Goal: Information Seeking & Learning: Learn about a topic

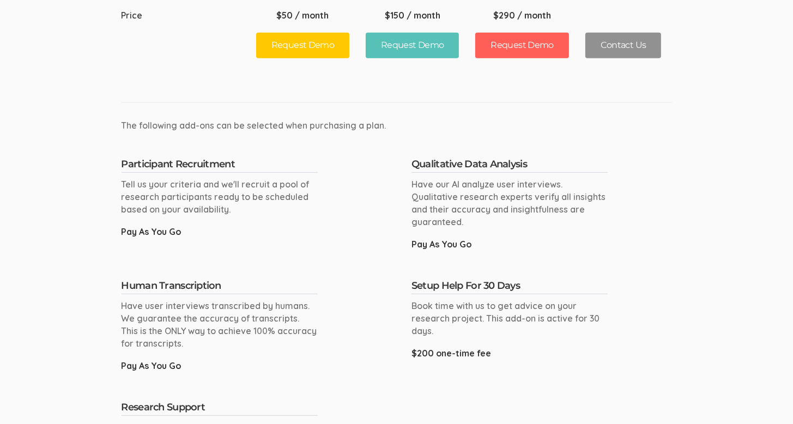
scroll to position [599, 0]
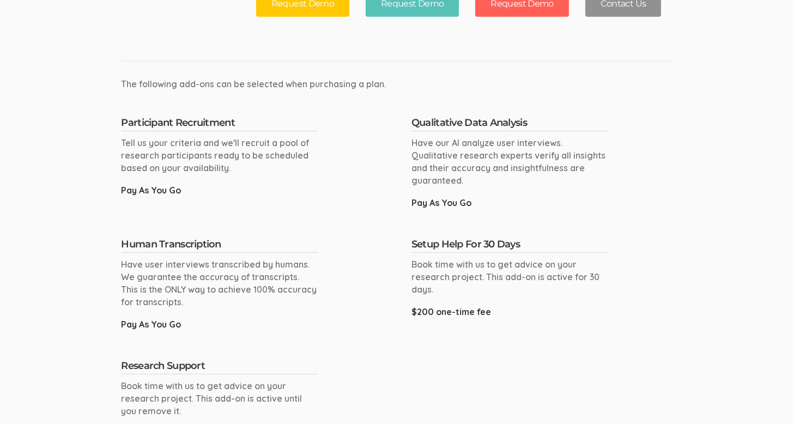
click at [160, 189] on div "Pay As You Go" at bounding box center [219, 190] width 196 height 13
click at [158, 121] on h4 "Participant Recruitment" at bounding box center [219, 125] width 196 height 14
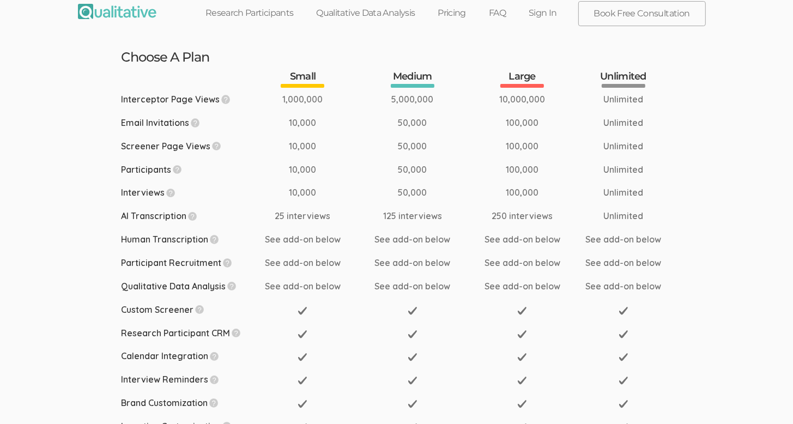
scroll to position [0, 0]
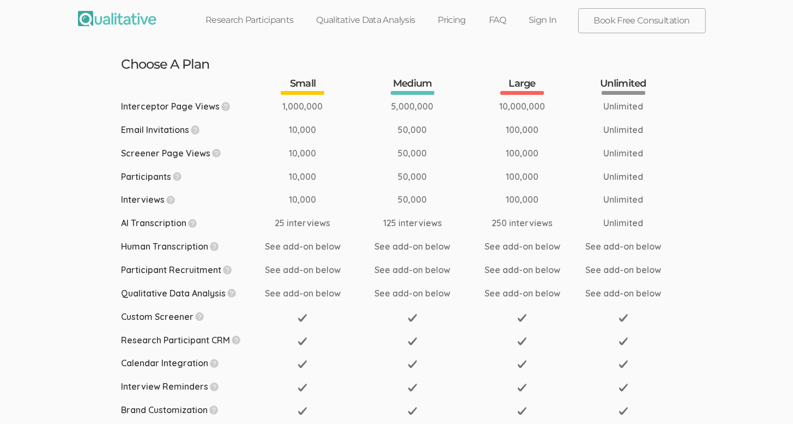
click at [233, 18] on link "Research Participants" at bounding box center [249, 20] width 111 height 24
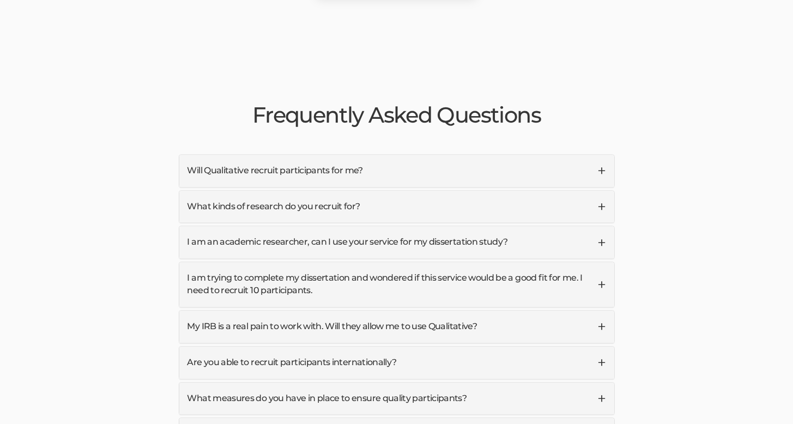
scroll to position [2561, 0]
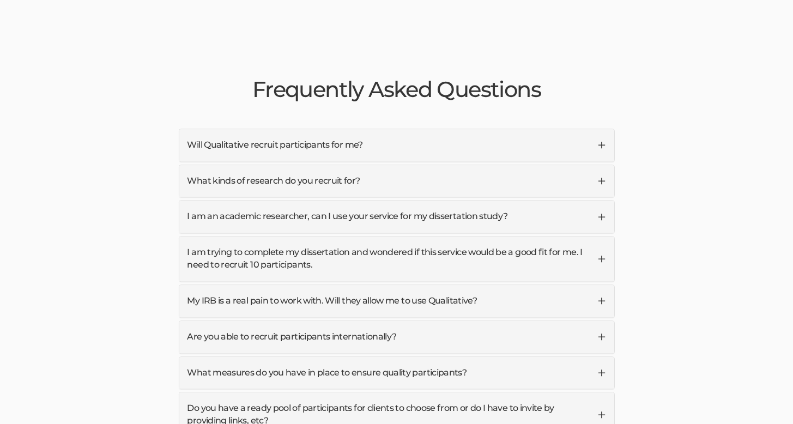
click at [325, 129] on link "Will Qualitative recruit participants for me?" at bounding box center [396, 145] width 435 height 32
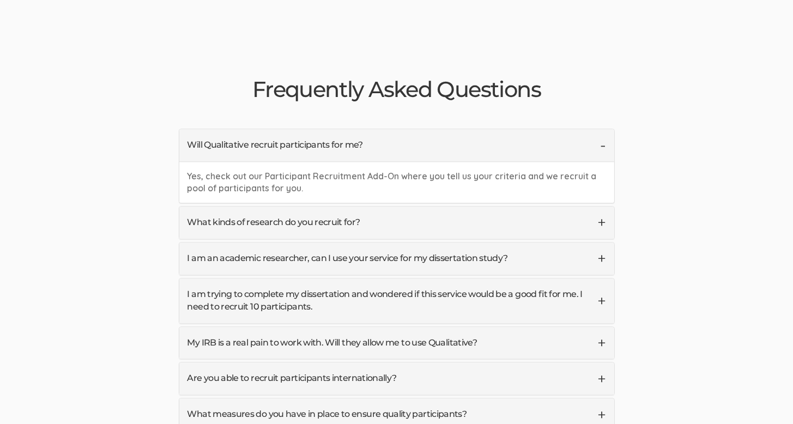
click at [474, 206] on link "What kinds of research do you recruit for?" at bounding box center [396, 222] width 435 height 32
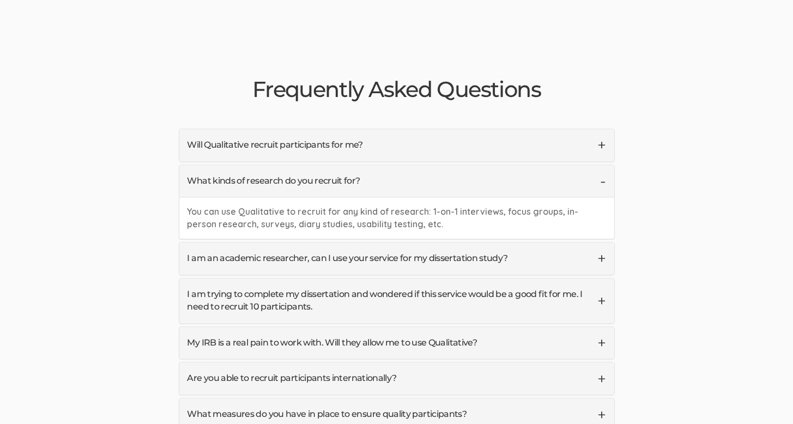
click at [508, 242] on link "I am an academic researcher, can I use your service for my dissertation study?" at bounding box center [396, 258] width 435 height 32
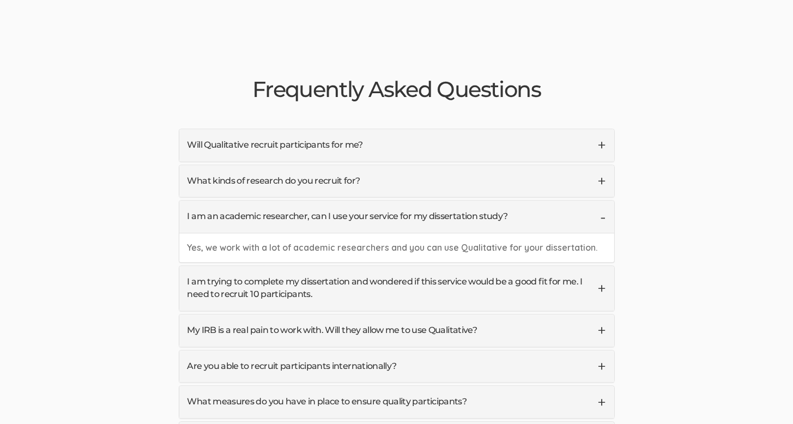
click at [445, 314] on link "My IRB is a real pain to work with. Will they allow me to use Qualitative?" at bounding box center [396, 330] width 435 height 32
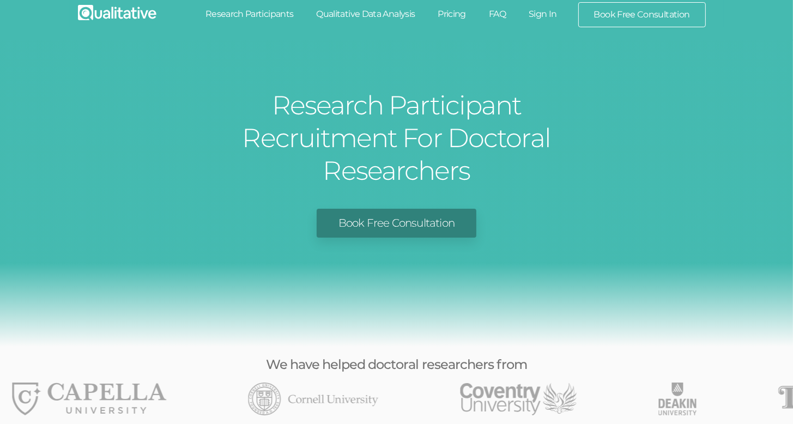
scroll to position [0, 0]
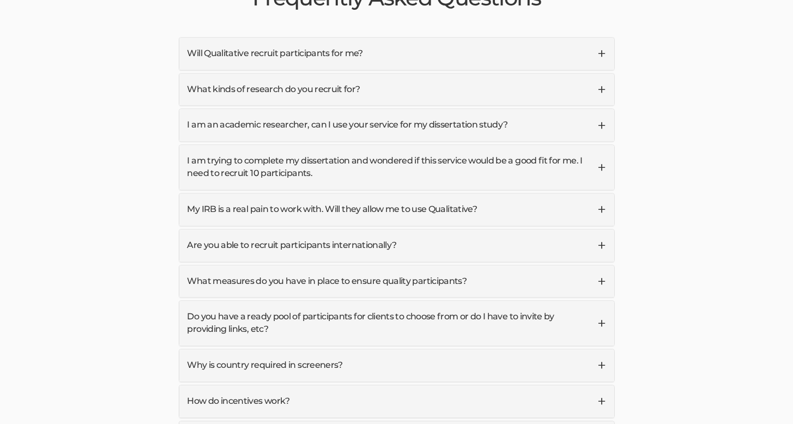
scroll to position [2724, 0]
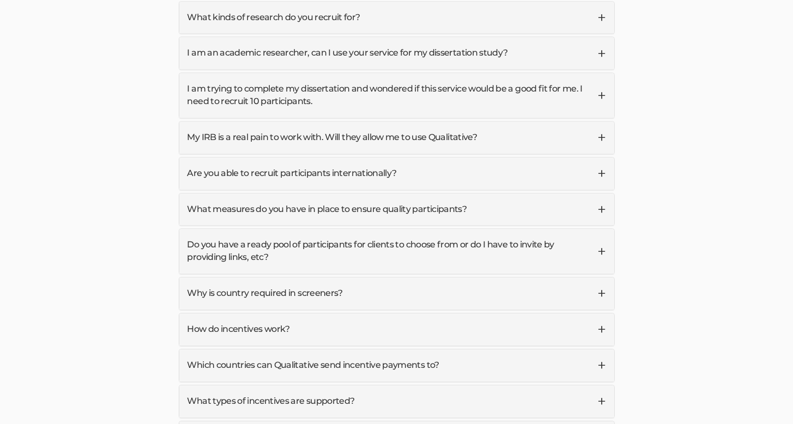
click at [270, 313] on link "How do incentives work?" at bounding box center [396, 329] width 435 height 32
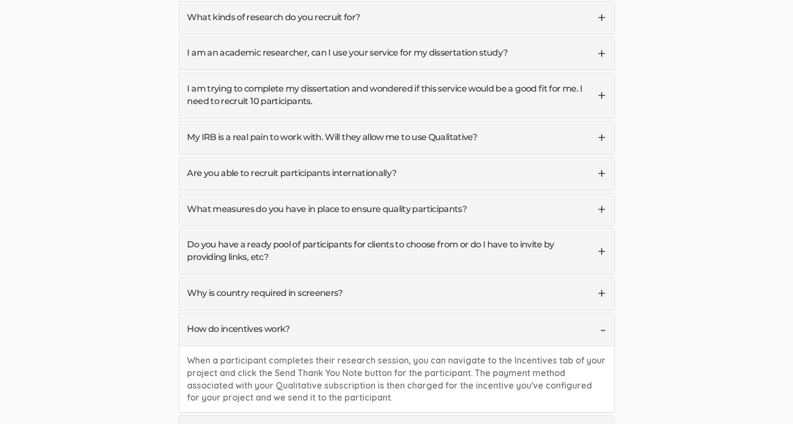
click at [226, 277] on link "Why is country required in screeners?" at bounding box center [396, 293] width 435 height 32
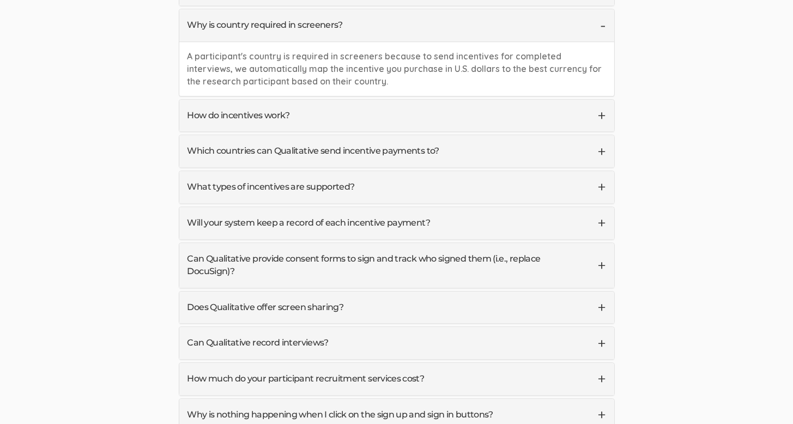
scroll to position [2997, 0]
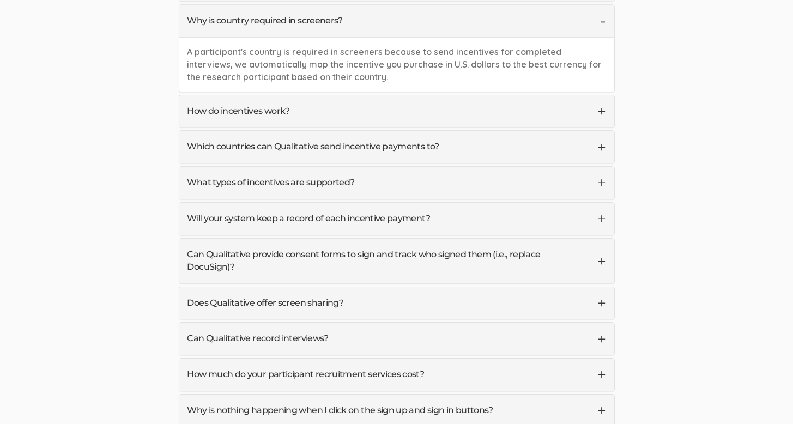
click at [234, 287] on link "Does Qualitative offer screen sharing?" at bounding box center [396, 303] width 435 height 32
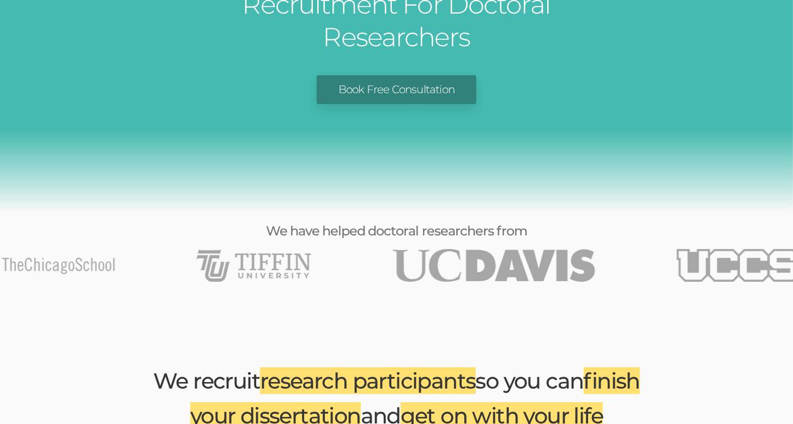
scroll to position [0, 0]
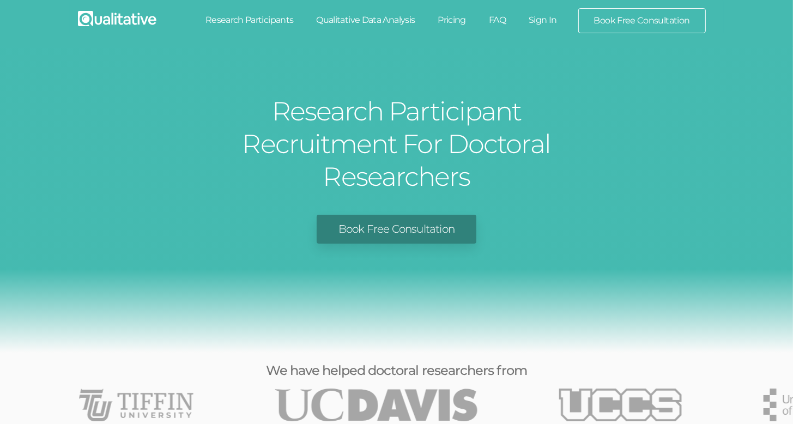
click at [544, 25] on link "Sign In" at bounding box center [542, 20] width 51 height 24
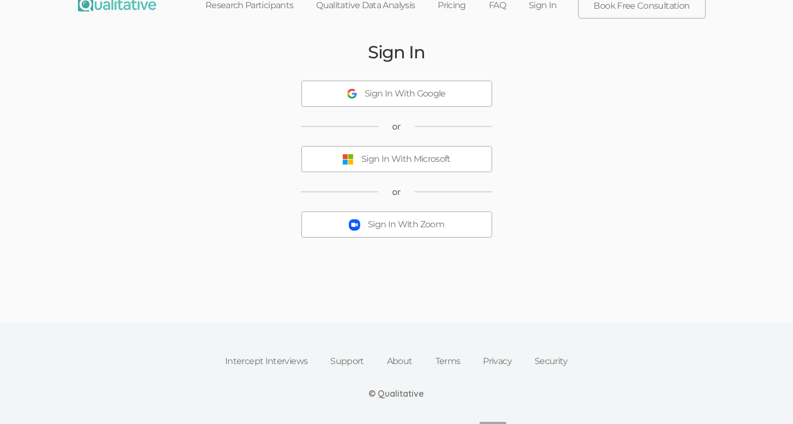
scroll to position [35, 0]
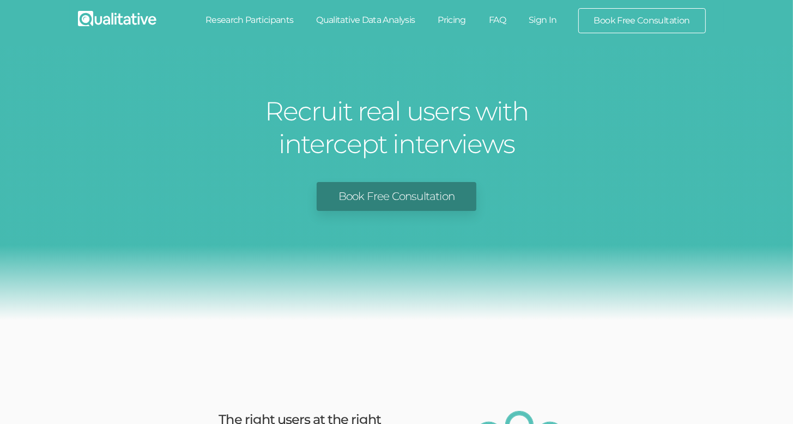
click at [403, 204] on link "Book Free Consultation" at bounding box center [397, 196] width 160 height 29
